Goal: Answer question/provide support: Answer question/provide support

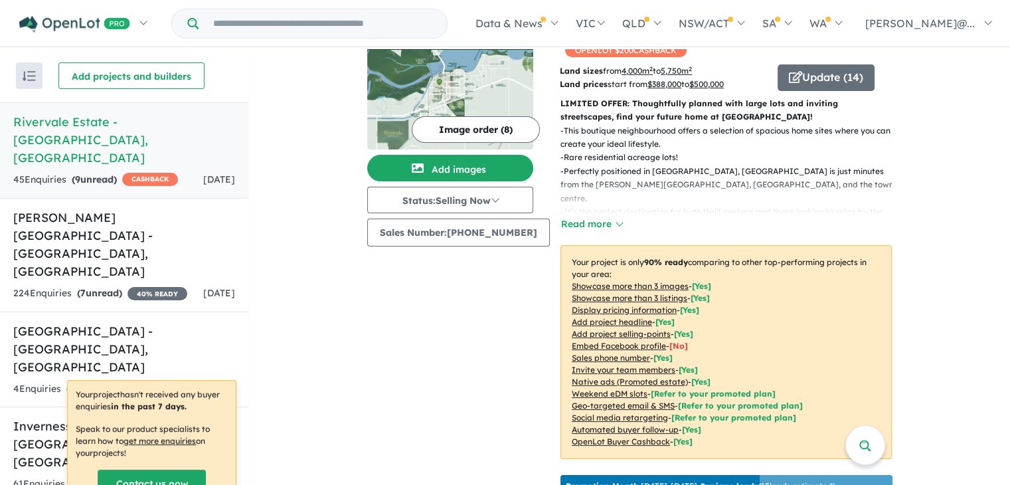
scroll to position [44, 0]
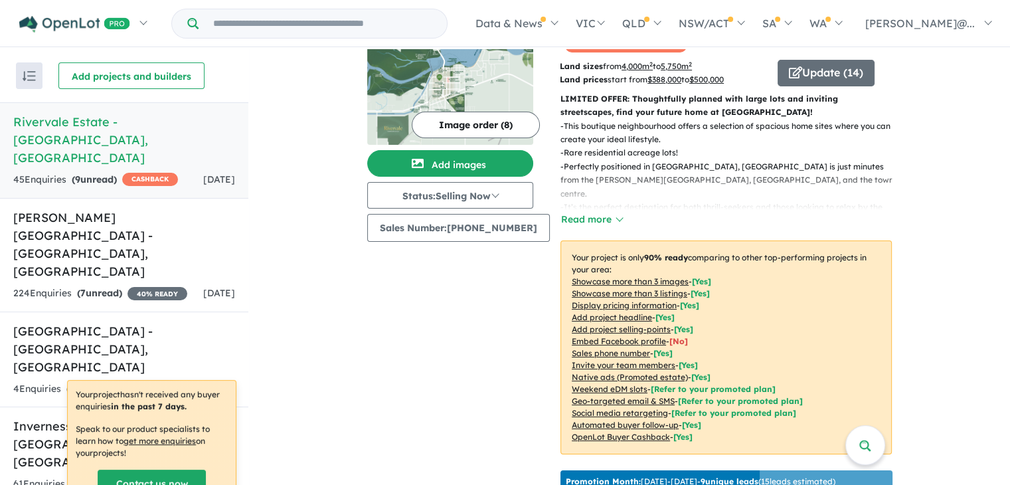
click at [111, 172] on div "45 Enquir ies ( 9 unread) CASHBACK" at bounding box center [95, 180] width 165 height 16
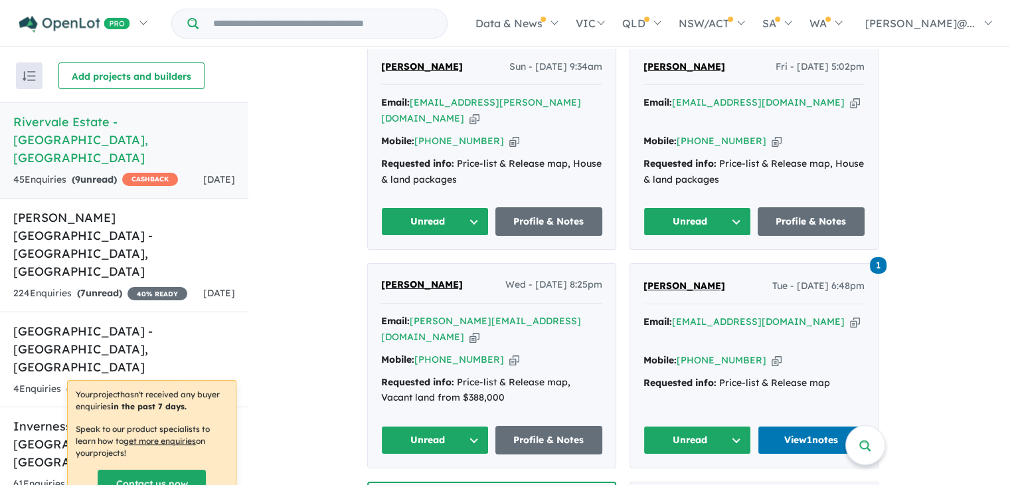
scroll to position [619, 0]
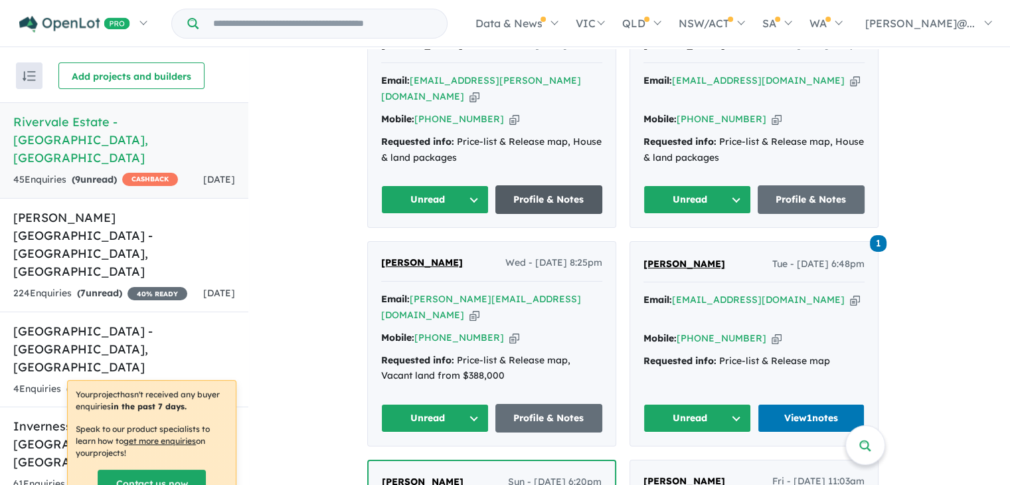
click at [555, 185] on link "Profile & Notes" at bounding box center [549, 199] width 108 height 29
click at [483, 185] on button "Unread" at bounding box center [435, 199] width 108 height 29
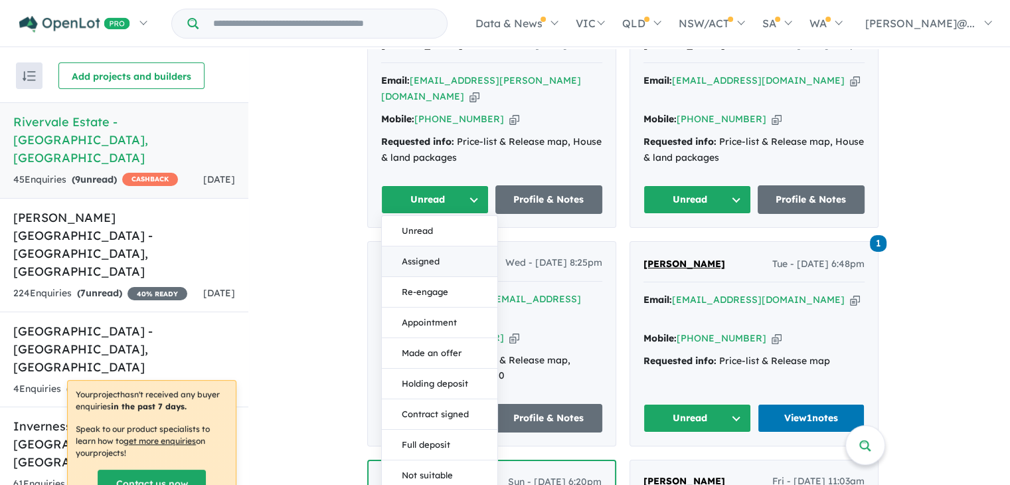
click at [446, 246] on button "Assigned" at bounding box center [440, 261] width 116 height 31
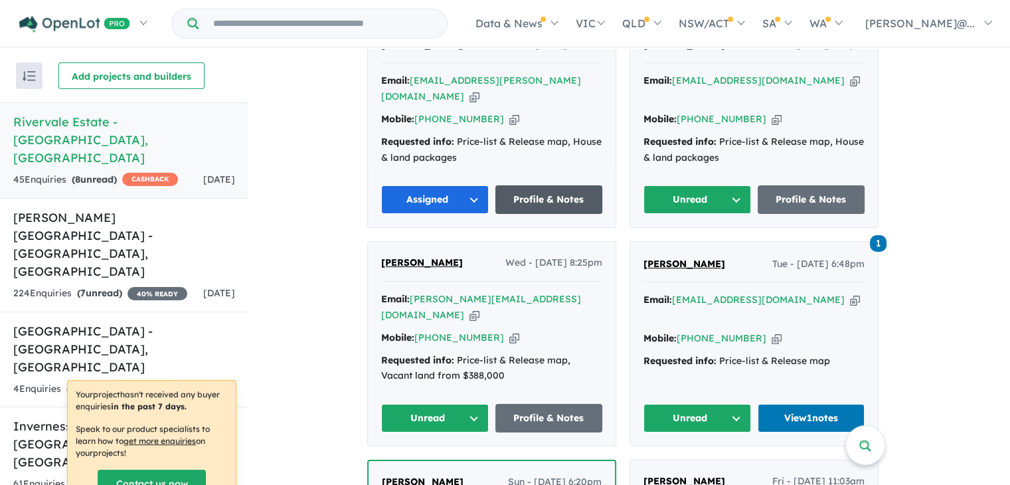
click at [576, 185] on link "Profile & Notes" at bounding box center [549, 199] width 108 height 29
drag, startPoint x: 743, startPoint y: 176, endPoint x: 748, endPoint y: 181, distance: 7.1
click at [748, 185] on button "Unread" at bounding box center [697, 199] width 108 height 29
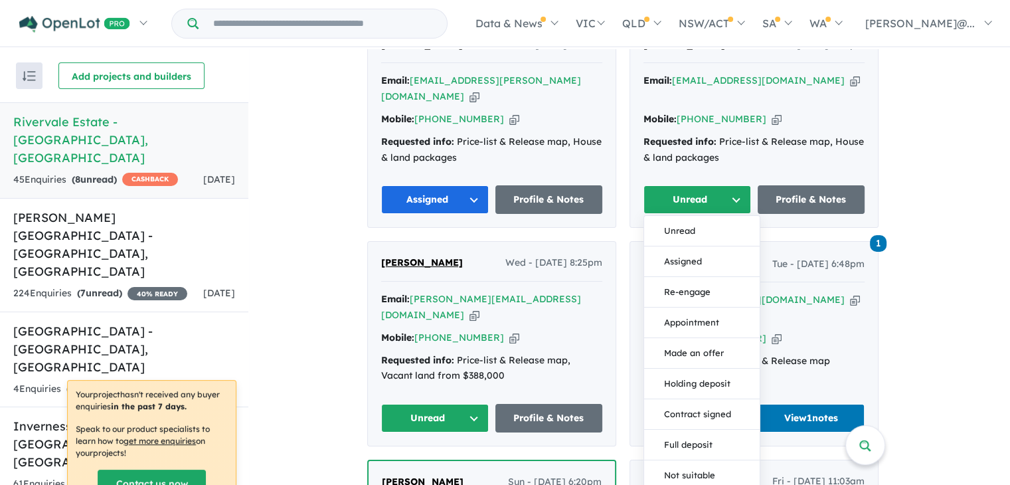
click at [738, 185] on button "Unread" at bounding box center [697, 199] width 108 height 29
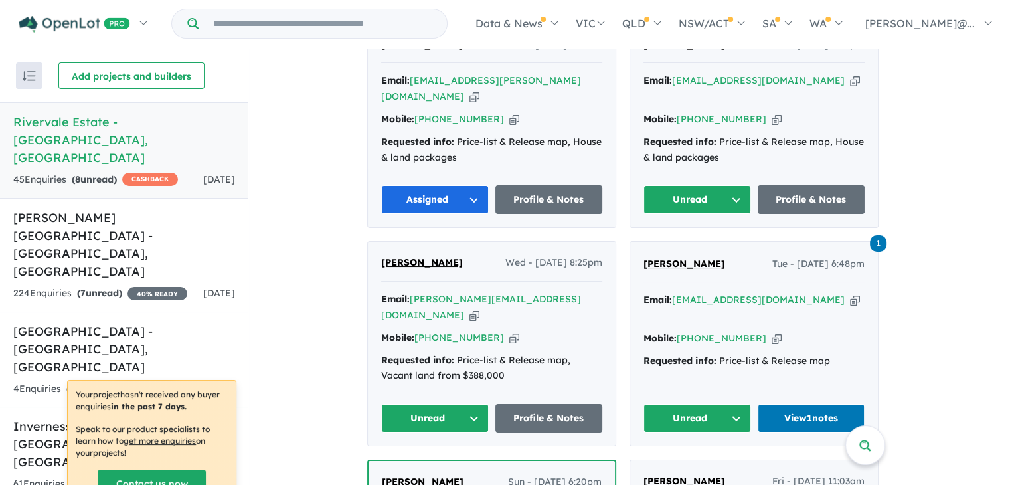
click at [741, 185] on button "Unread" at bounding box center [697, 199] width 108 height 29
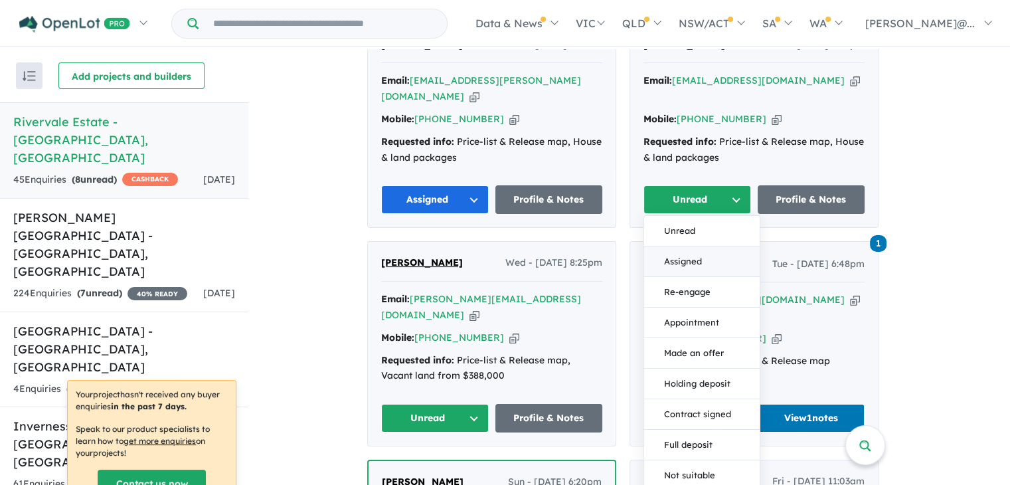
click at [724, 246] on button "Assigned" at bounding box center [702, 261] width 116 height 31
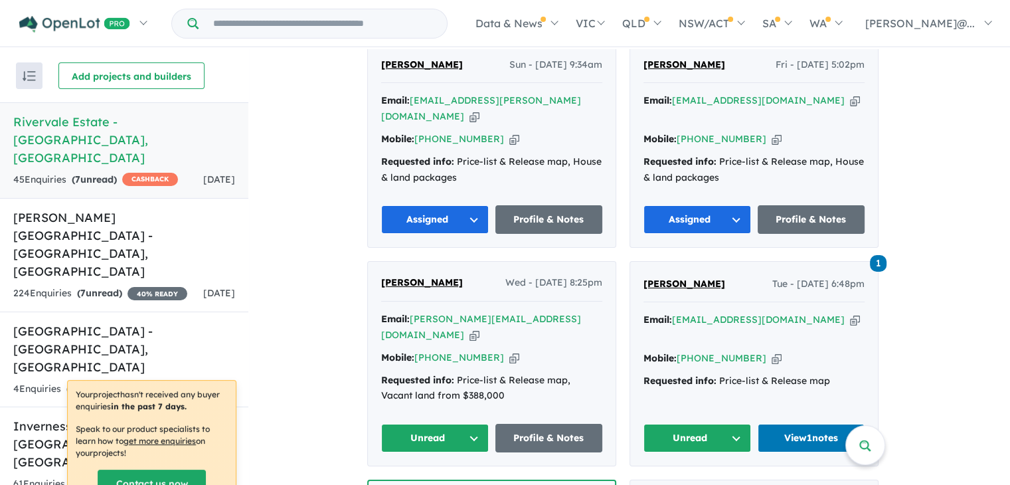
scroll to position [575, 0]
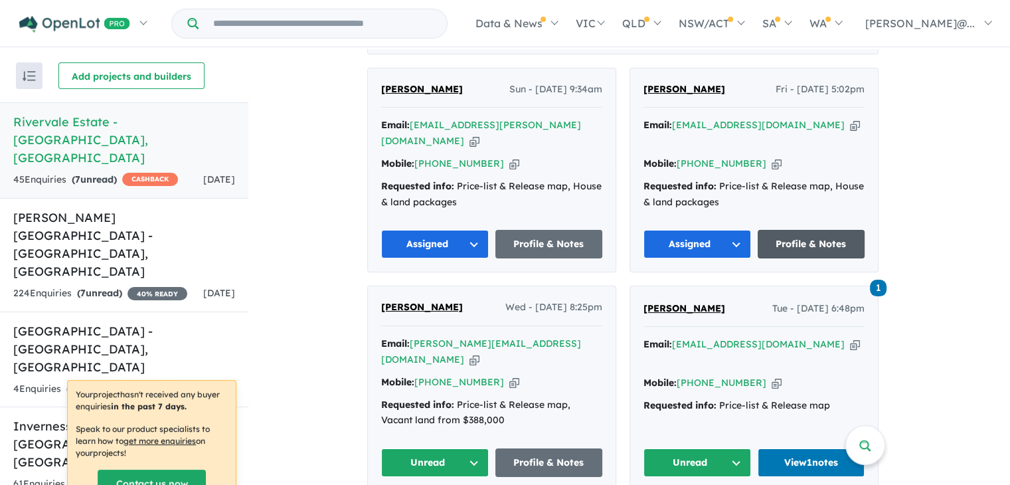
click at [825, 230] on link "Profile & Notes" at bounding box center [812, 244] width 108 height 29
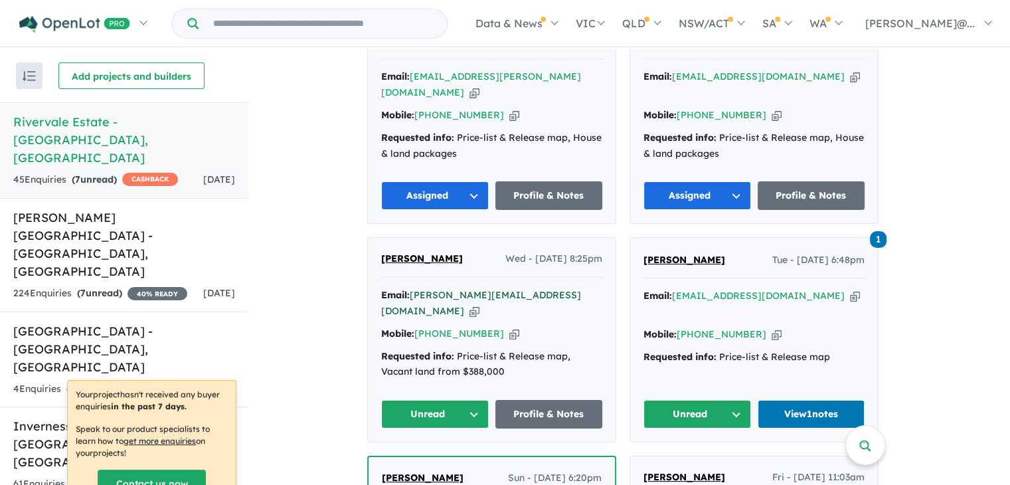
scroll to position [664, 0]
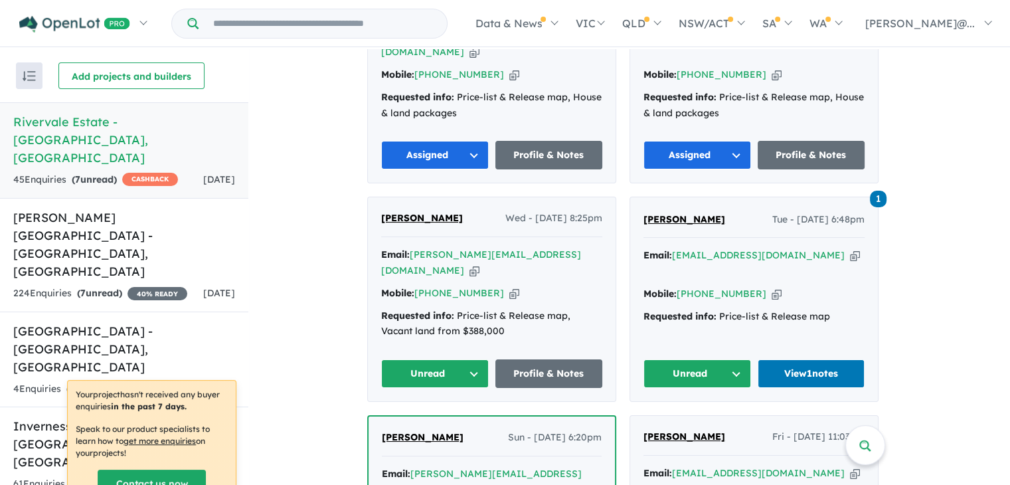
click at [481, 359] on button "Unread" at bounding box center [435, 373] width 108 height 29
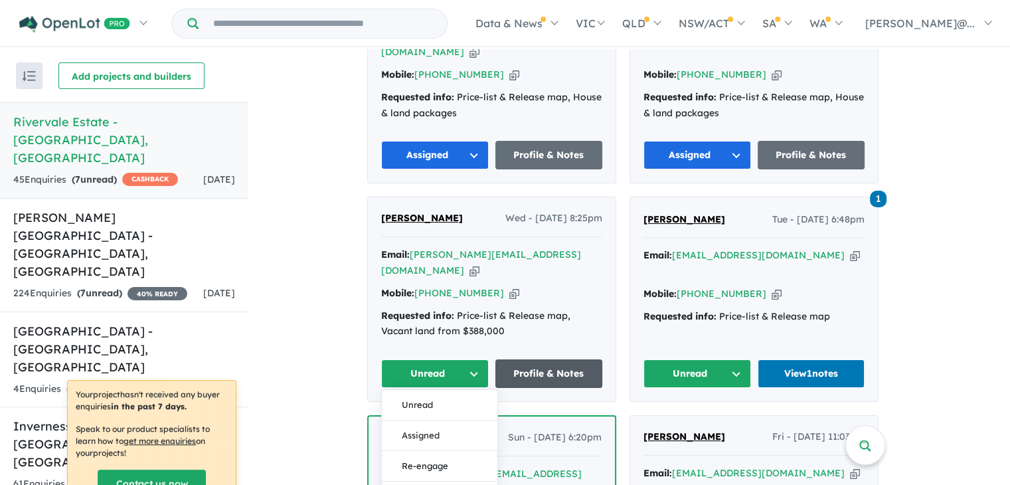
click at [556, 359] on link "Profile & Notes" at bounding box center [549, 373] width 108 height 29
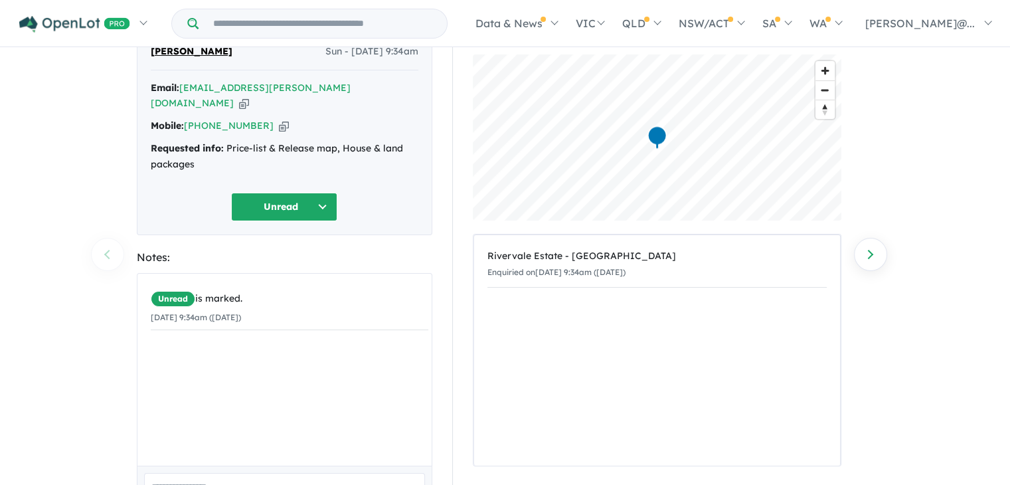
scroll to position [88, 0]
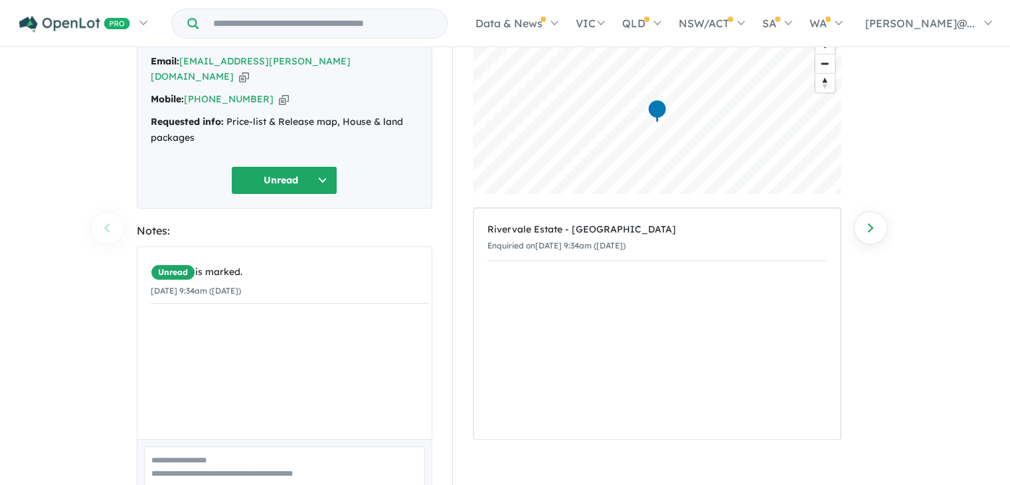
click at [236, 471] on textarea at bounding box center [284, 473] width 281 height 55
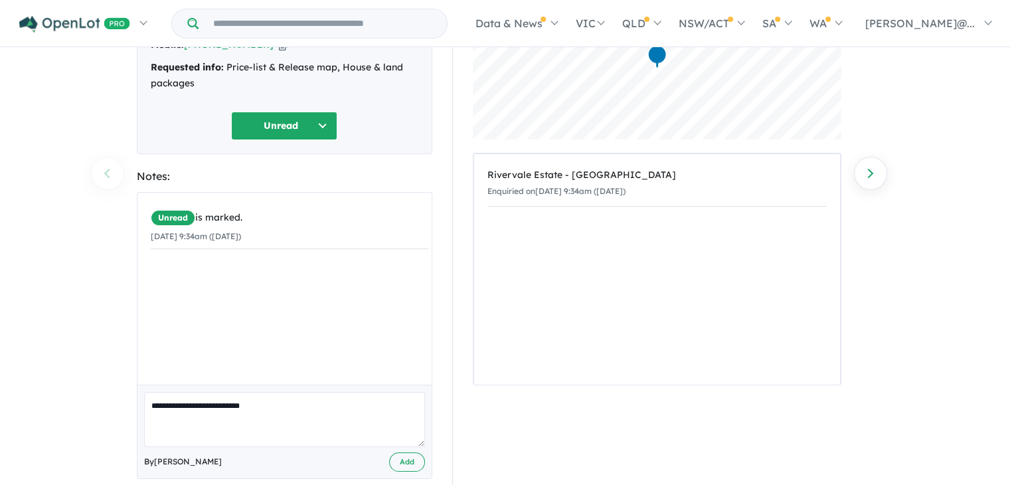
scroll to position [147, 0]
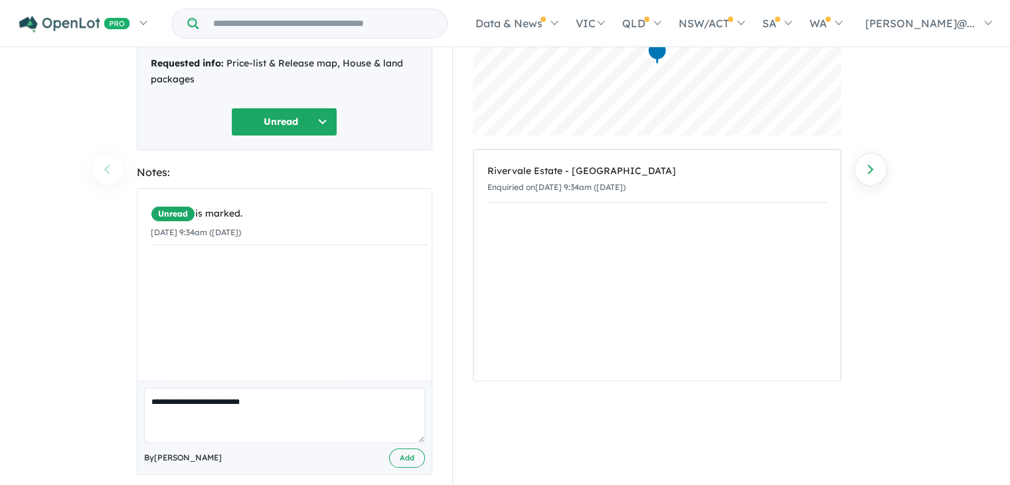
type textarea "**********"
click at [411, 450] on div "By Melanie Rowe Add" at bounding box center [284, 457] width 281 height 19
click at [409, 448] on button "Add" at bounding box center [407, 457] width 36 height 19
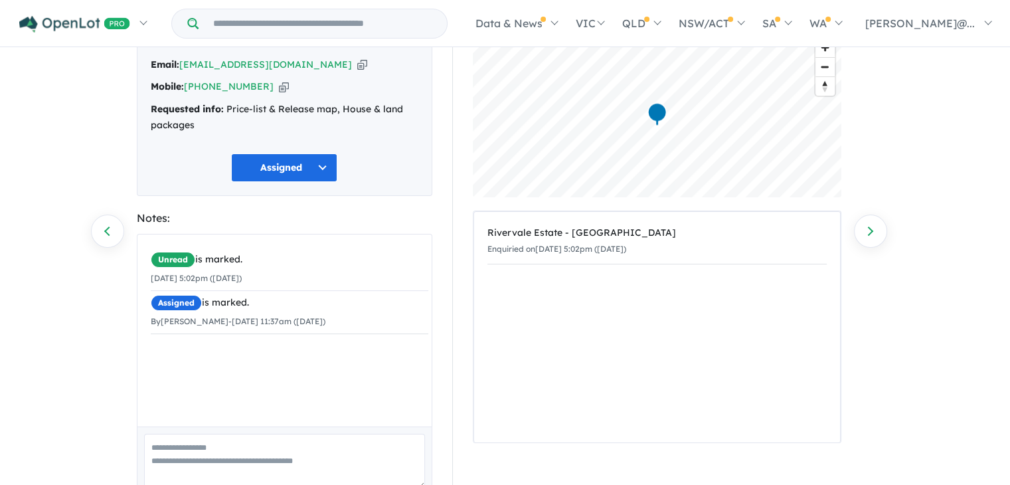
scroll to position [110, 0]
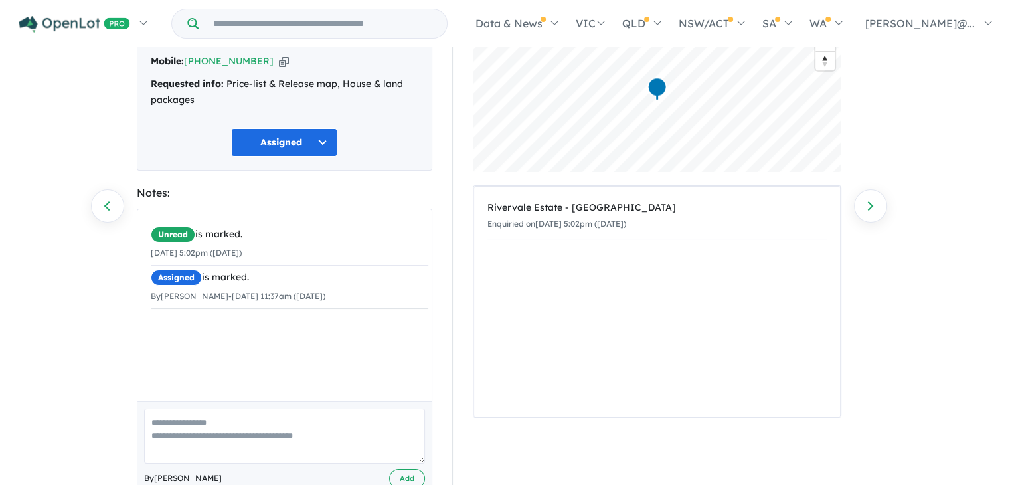
click at [253, 426] on textarea at bounding box center [284, 435] width 281 height 55
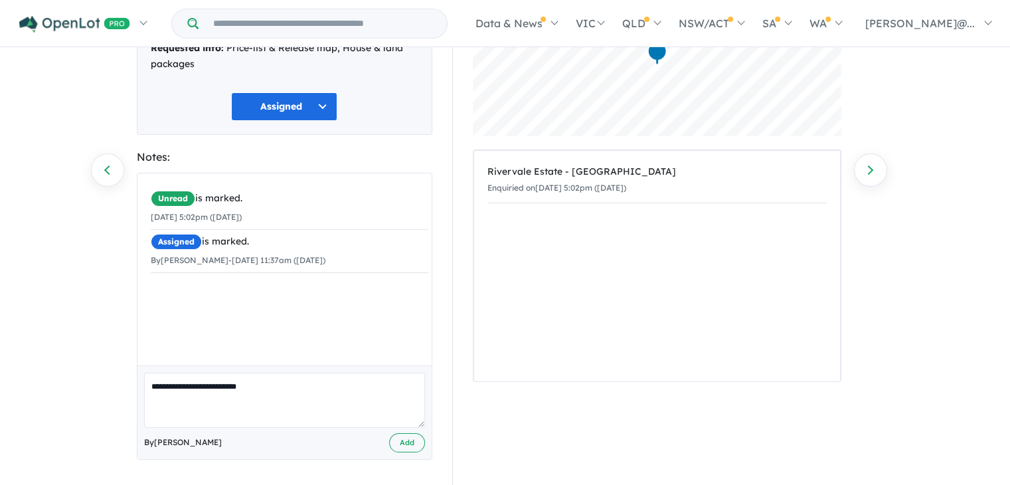
scroll to position [147, 0]
type textarea "**********"
drag, startPoint x: 423, startPoint y: 448, endPoint x: 414, endPoint y: 430, distance: 19.9
click at [423, 446] on div "By Melanie Rowe Add" at bounding box center [284, 441] width 281 height 19
click at [416, 436] on button "Add" at bounding box center [407, 441] width 36 height 19
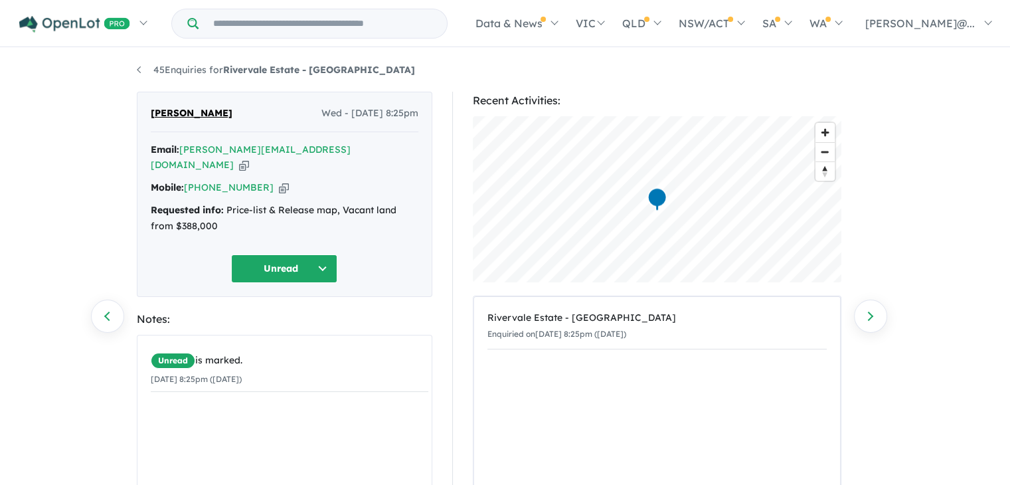
click at [538, 408] on div "Rivervale Estate - [GEOGRAPHIC_DATA] Enquiried on [DATE] 8:25pm ([DATE])" at bounding box center [657, 412] width 366 height 230
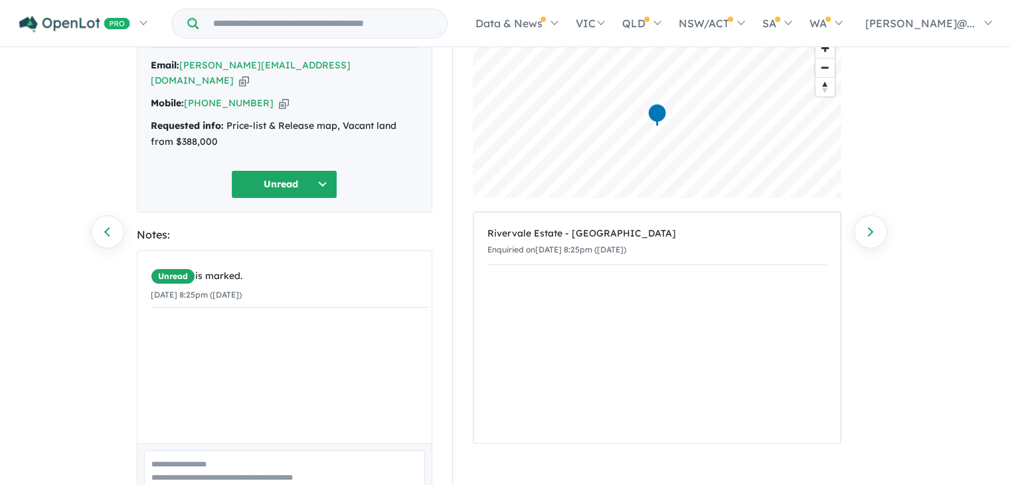
scroll to position [110, 0]
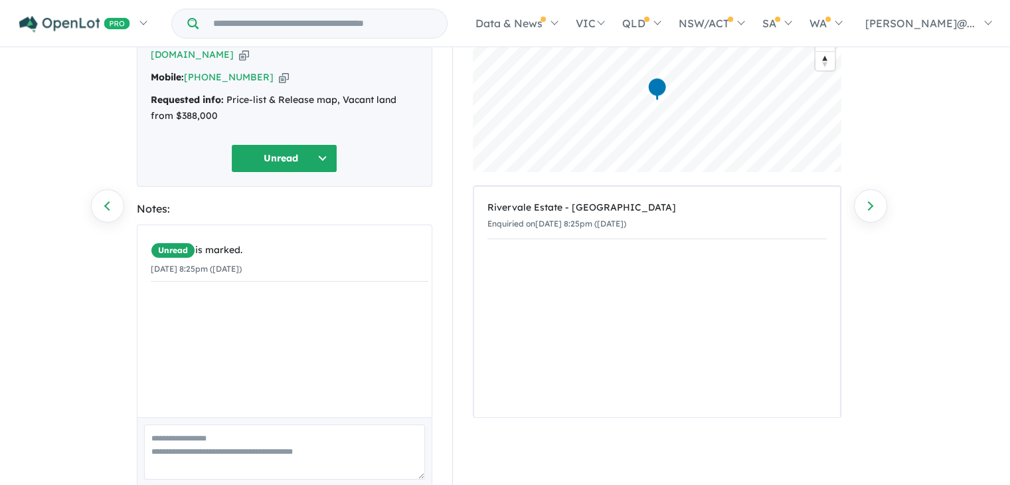
click at [309, 445] on textarea at bounding box center [284, 451] width 281 height 55
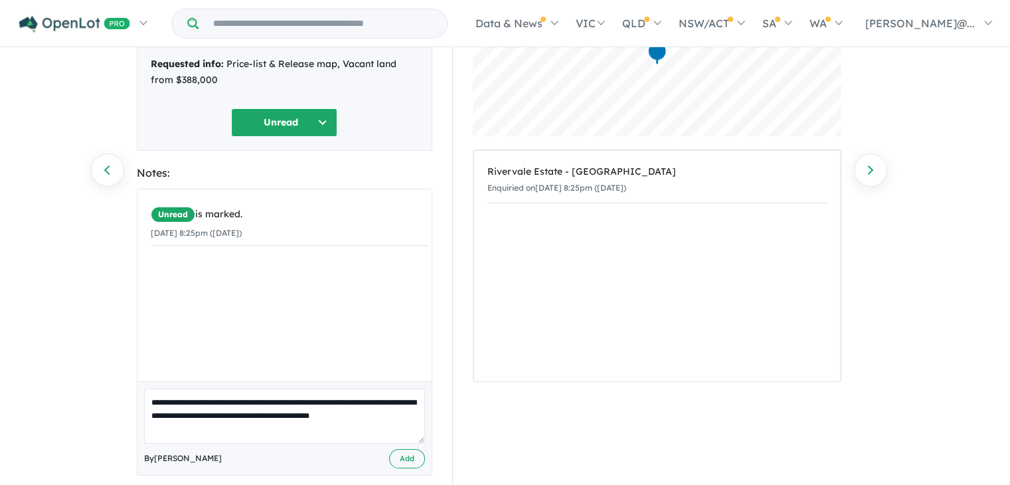
scroll to position [147, 0]
type textarea "**********"
click at [404, 448] on button "Add" at bounding box center [407, 457] width 36 height 19
